Goal: Transaction & Acquisition: Purchase product/service

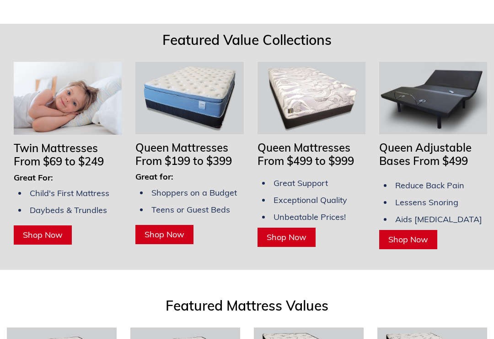
scroll to position [807, 0]
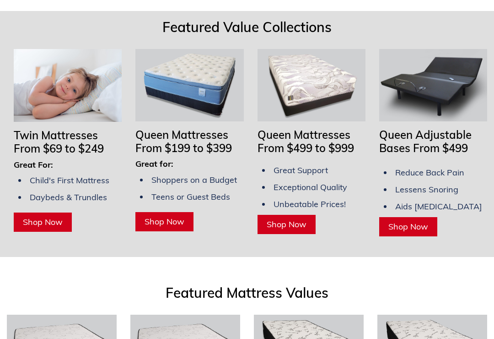
click at [407, 221] on span "Shop Now" at bounding box center [408, 226] width 40 height 11
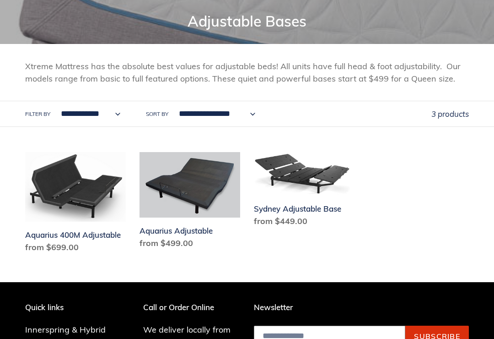
scroll to position [105, 0]
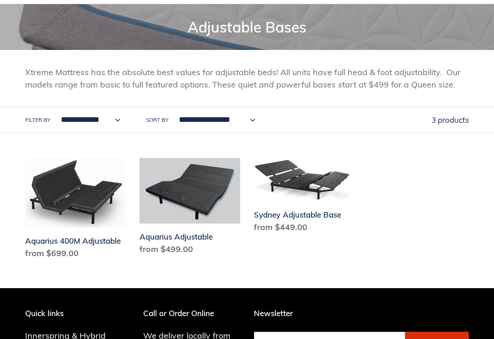
click at [217, 213] on link "Aquarius Adjustable" at bounding box center [190, 208] width 101 height 101
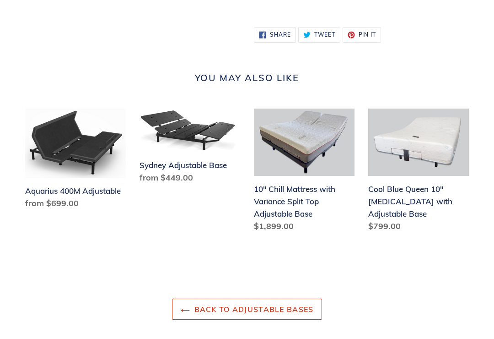
scroll to position [699, 0]
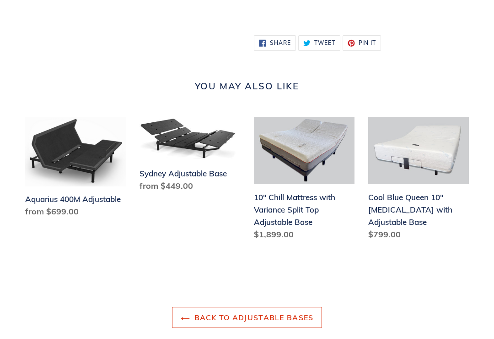
click at [288, 216] on link "10" Chill Mattress with Variance Split Top Adjustable Base" at bounding box center [304, 180] width 101 height 127
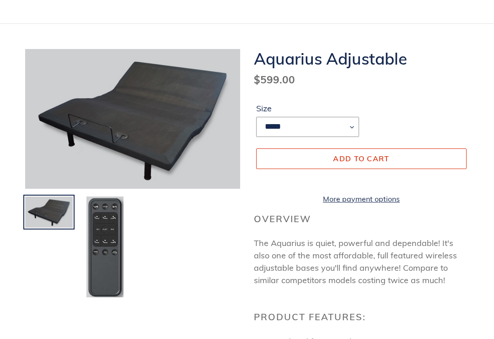
scroll to position [0, 0]
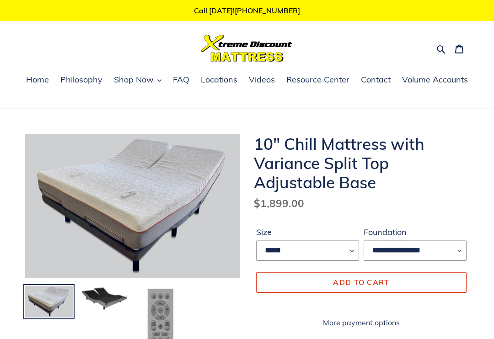
click at [114, 300] on img at bounding box center [104, 298] width 49 height 27
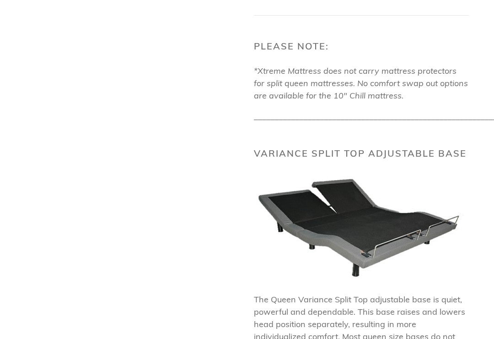
scroll to position [856, 0]
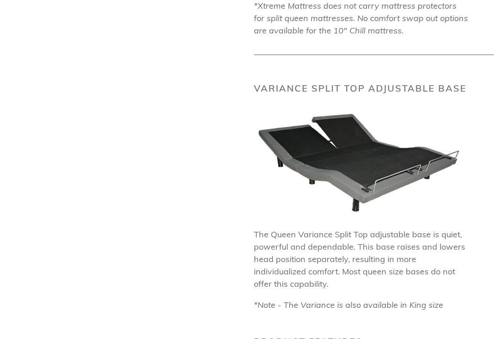
click at [354, 201] on img at bounding box center [359, 161] width 210 height 109
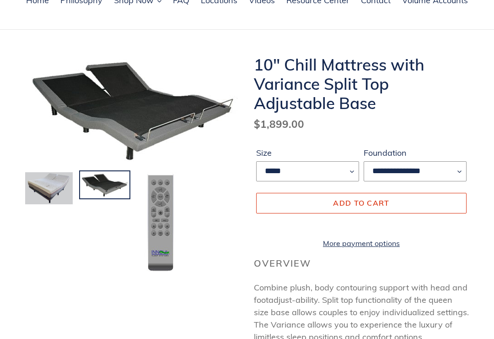
scroll to position [0, 0]
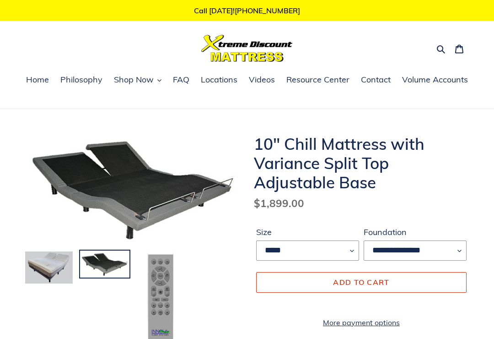
click at [57, 280] on img at bounding box center [48, 266] width 49 height 33
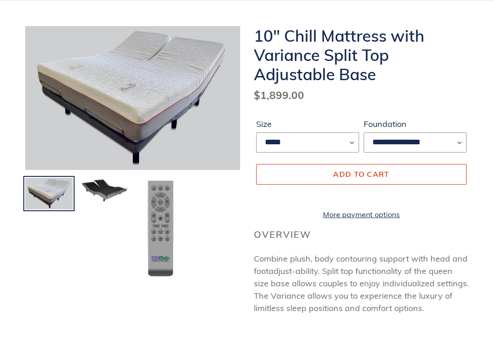
scroll to position [111, 0]
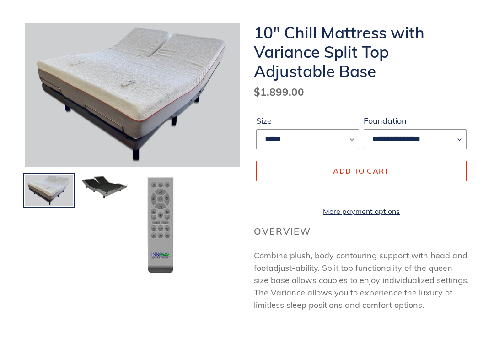
click at [161, 263] on img at bounding box center [160, 224] width 35 height 102
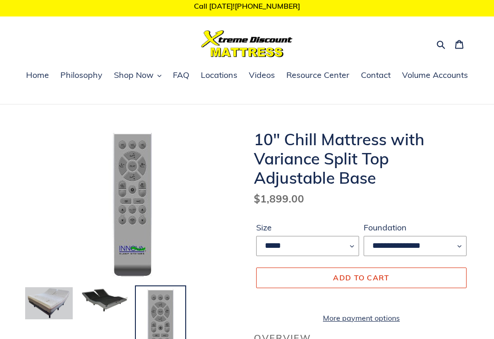
scroll to position [0, 0]
